Goal: Transaction & Acquisition: Purchase product/service

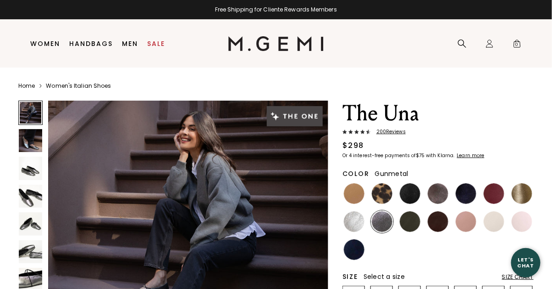
click at [28, 170] on img at bounding box center [30, 167] width 23 height 23
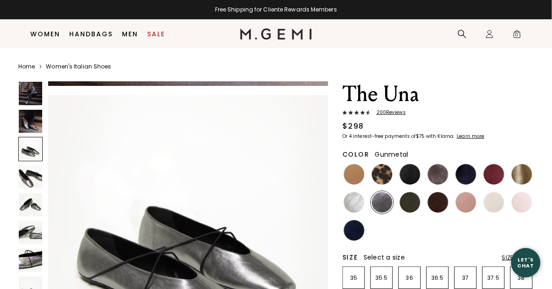
scroll to position [60, 0]
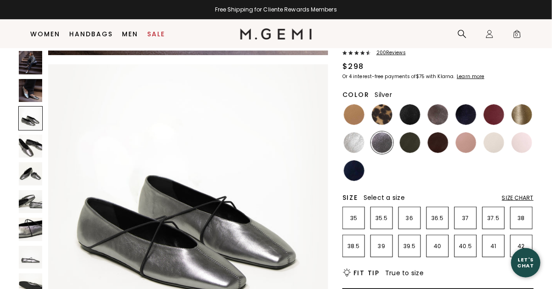
click at [349, 141] on img at bounding box center [354, 142] width 21 height 21
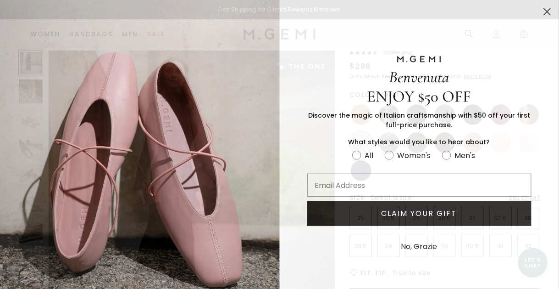
click at [545, 14] on icon "Close dialog" at bounding box center [548, 12] width 6 height 6
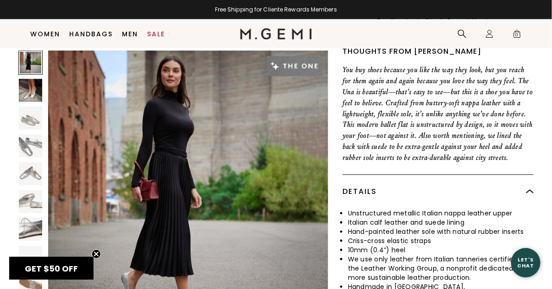
scroll to position [454, 0]
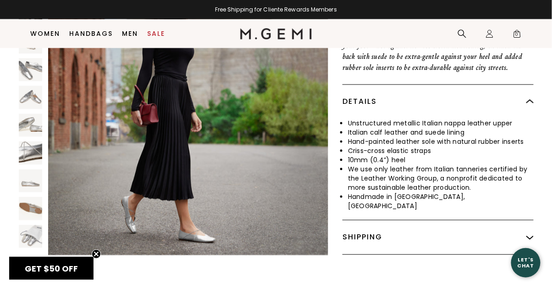
click at [30, 152] on img at bounding box center [30, 152] width 23 height 23
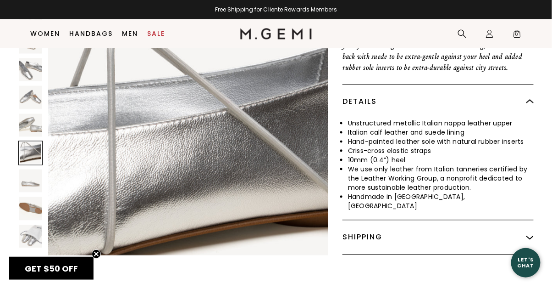
scroll to position [1698, 0]
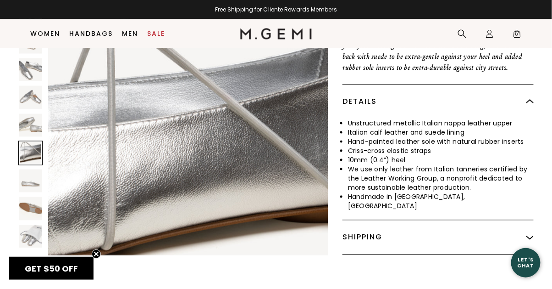
click at [29, 234] on img at bounding box center [30, 235] width 23 height 23
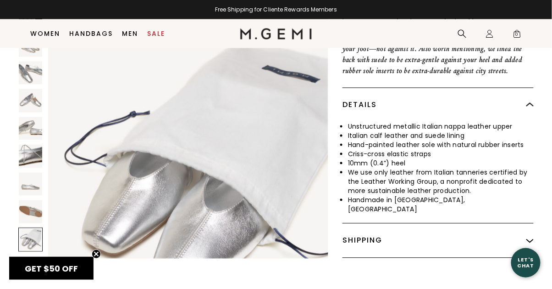
scroll to position [276, 0]
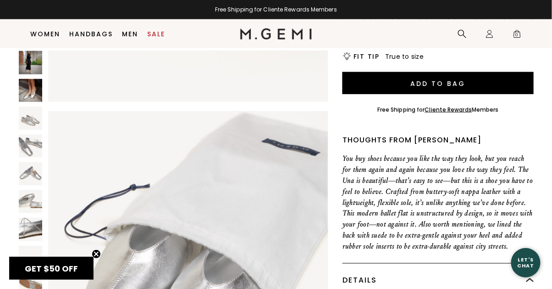
click at [33, 92] on img at bounding box center [30, 90] width 23 height 23
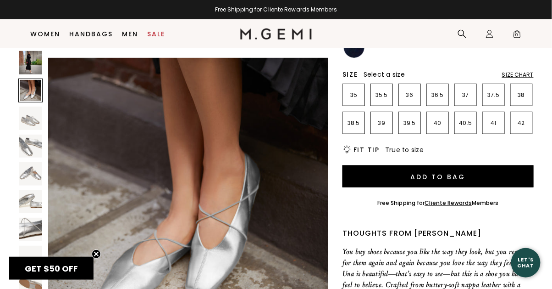
scroll to position [176, 0]
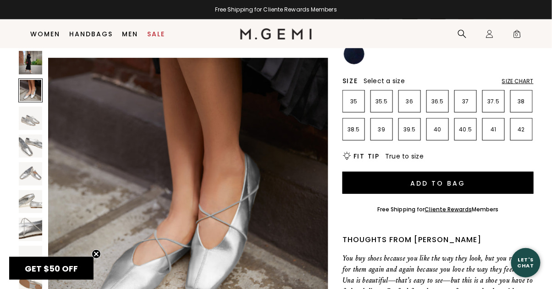
click at [529, 78] on div "Size Chart" at bounding box center [518, 81] width 32 height 7
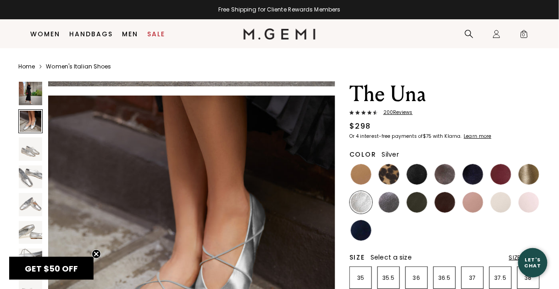
scroll to position [289, 0]
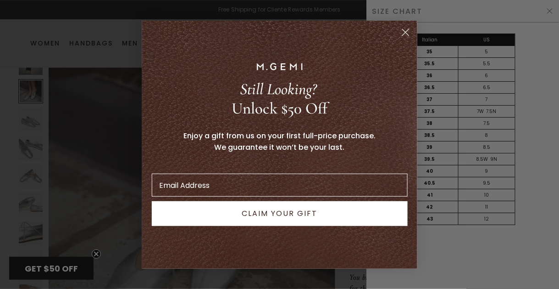
click at [409, 33] on circle "Close dialog" at bounding box center [405, 31] width 15 height 15
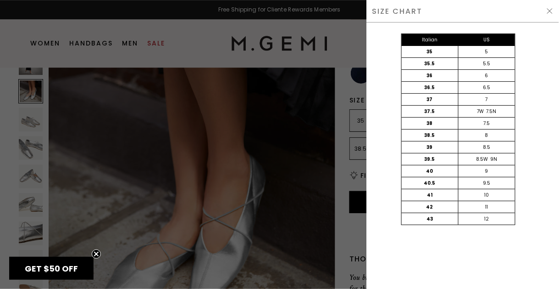
click at [548, 11] on img at bounding box center [550, 10] width 7 height 7
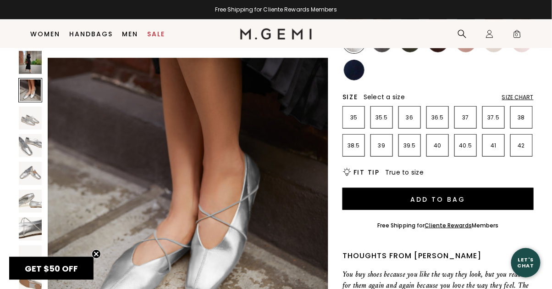
scroll to position [156, 0]
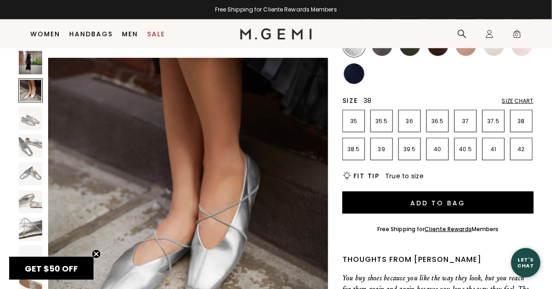
click at [523, 120] on p "38" at bounding box center [522, 120] width 22 height 7
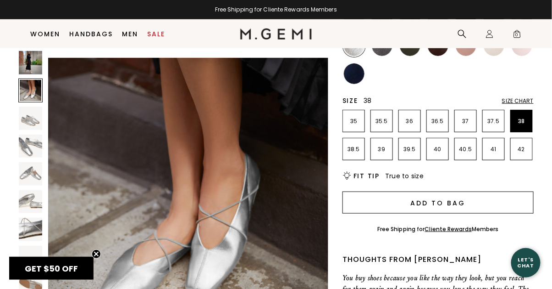
click at [468, 198] on button "Add to Bag" at bounding box center [438, 202] width 191 height 22
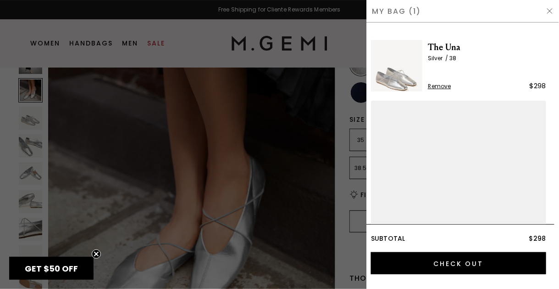
scroll to position [289, 0]
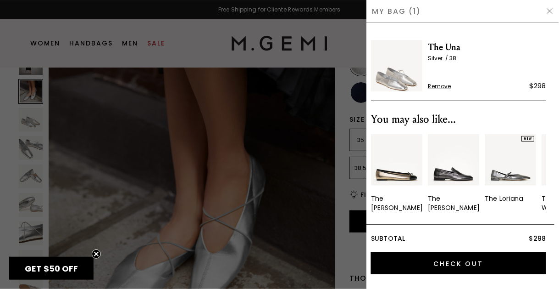
click at [527, 164] on img "3 / 10" at bounding box center [510, 159] width 51 height 51
